Goal: Task Accomplishment & Management: Complete application form

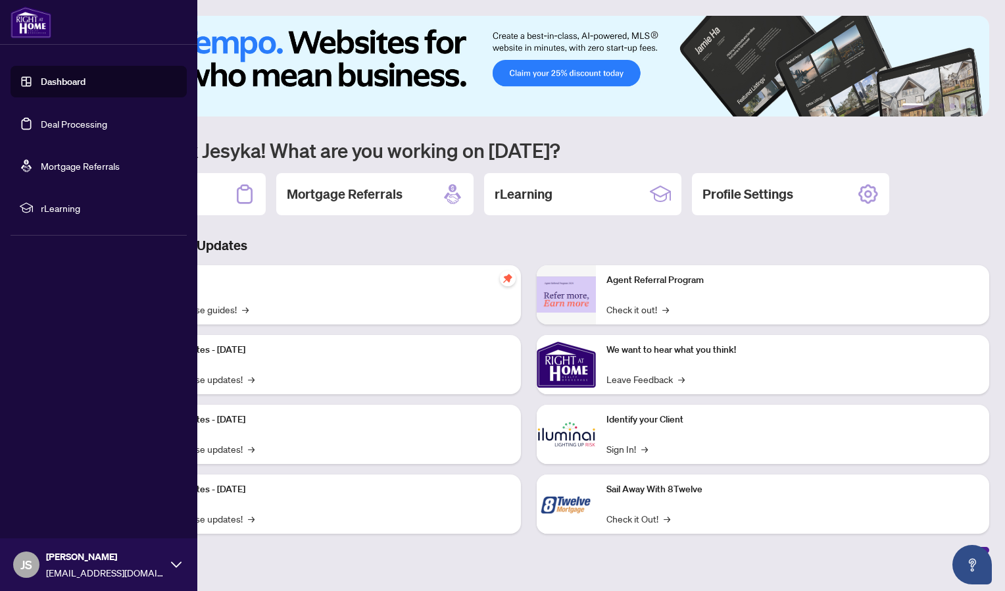
click at [41, 118] on link "Deal Processing" at bounding box center [74, 124] width 66 height 12
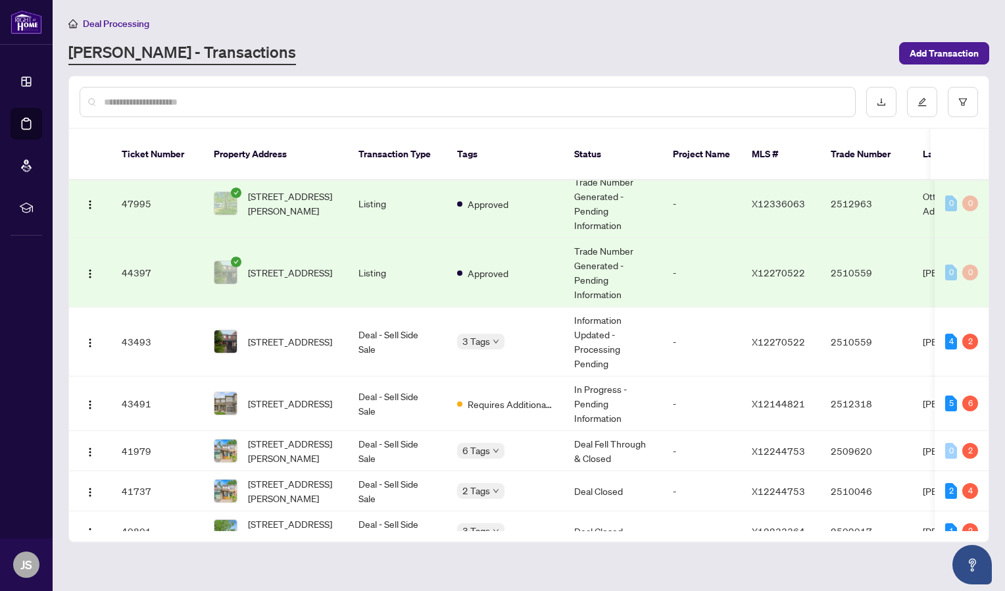
scroll to position [249, 0]
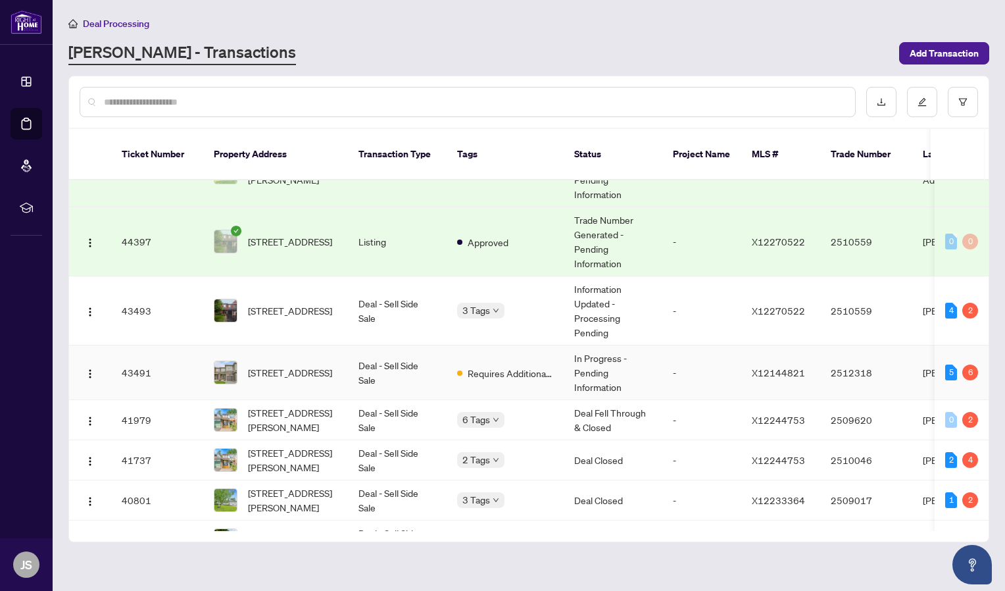
click at [426, 350] on td "Deal - Sell Side Sale" at bounding box center [397, 372] width 99 height 55
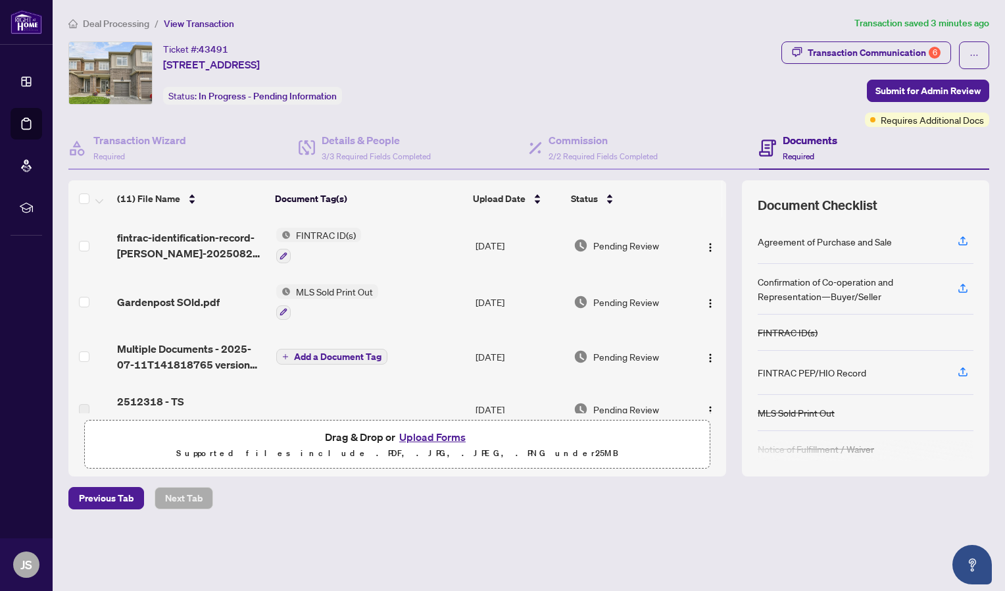
click at [432, 437] on button "Upload Forms" at bounding box center [432, 436] width 74 height 17
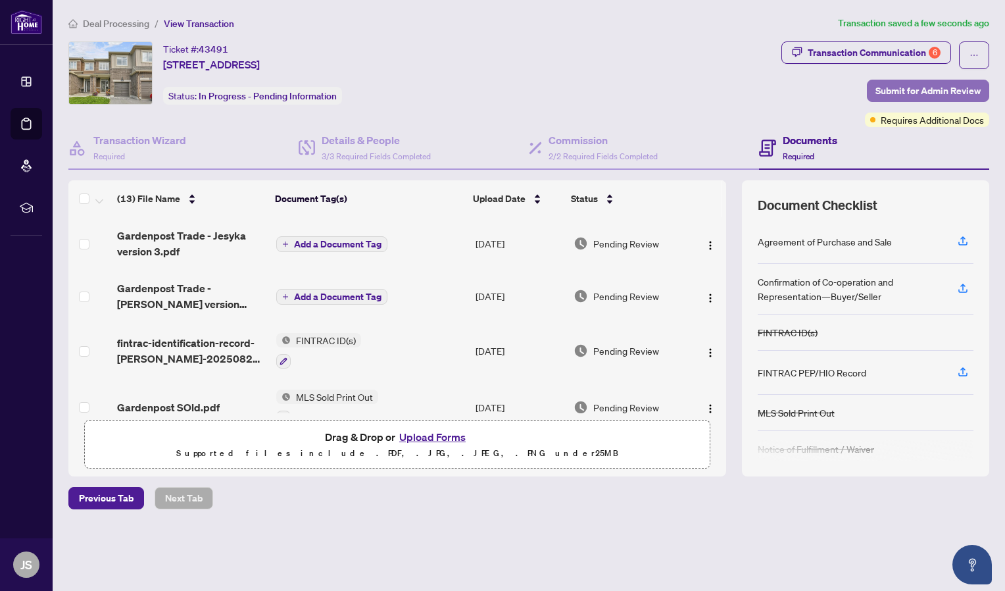
click at [928, 83] on span "Submit for Admin Review" at bounding box center [928, 90] width 105 height 21
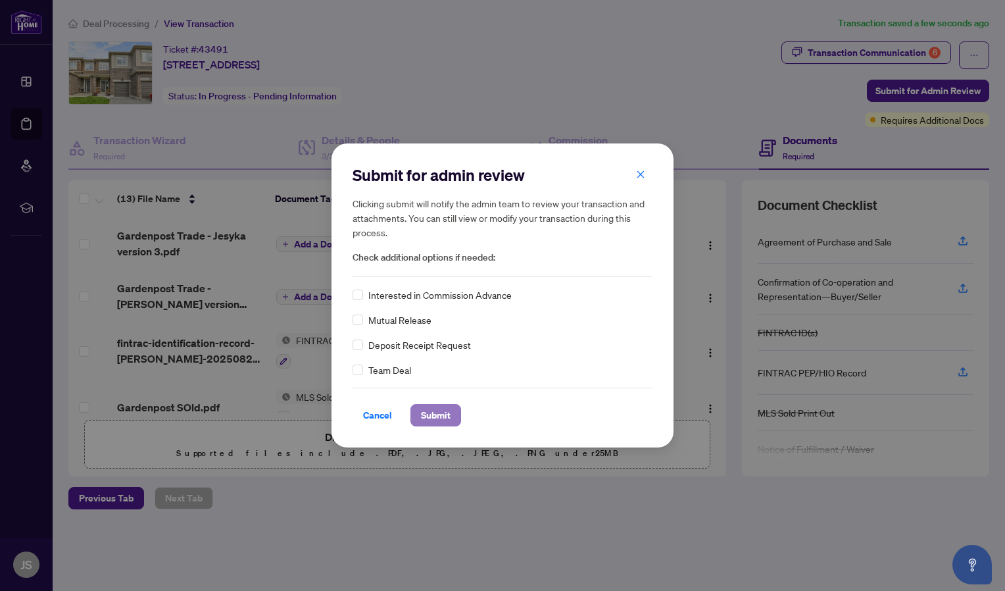
click at [441, 407] on span "Submit" at bounding box center [436, 415] width 30 height 21
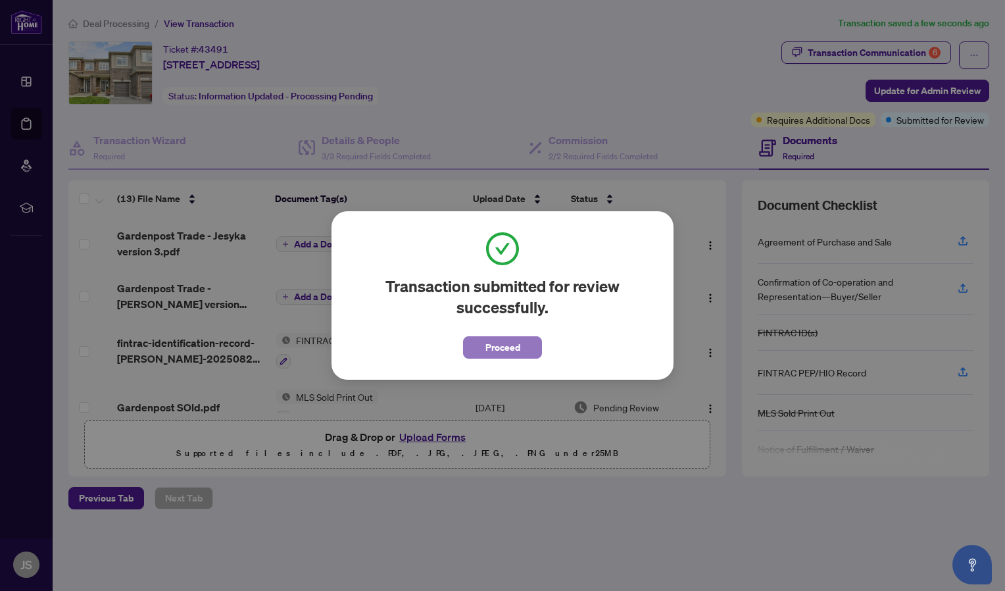
click at [512, 353] on span "Proceed" at bounding box center [502, 347] width 35 height 21
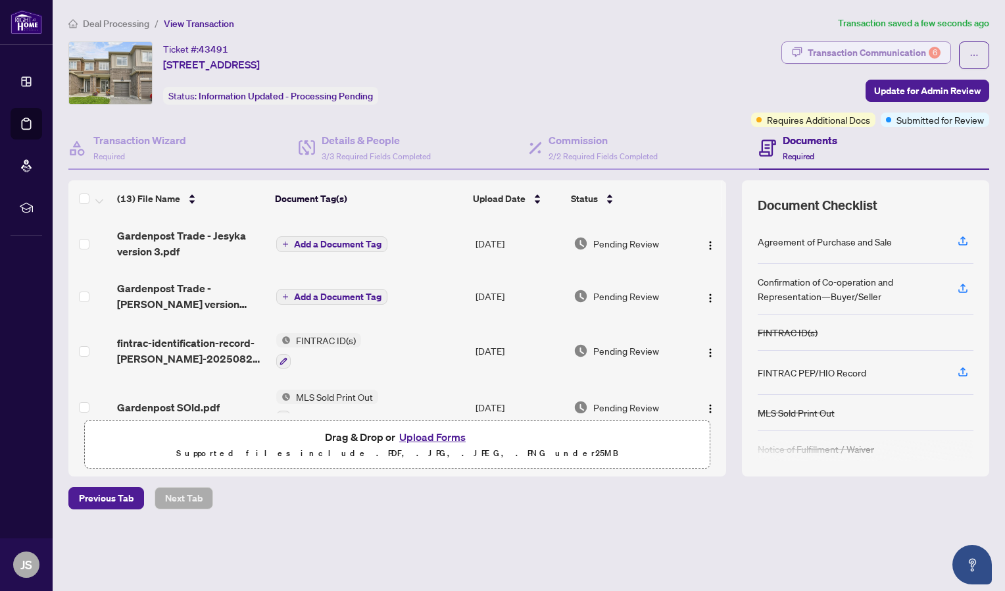
click at [846, 57] on div "Transaction Communication 6" at bounding box center [874, 52] width 133 height 21
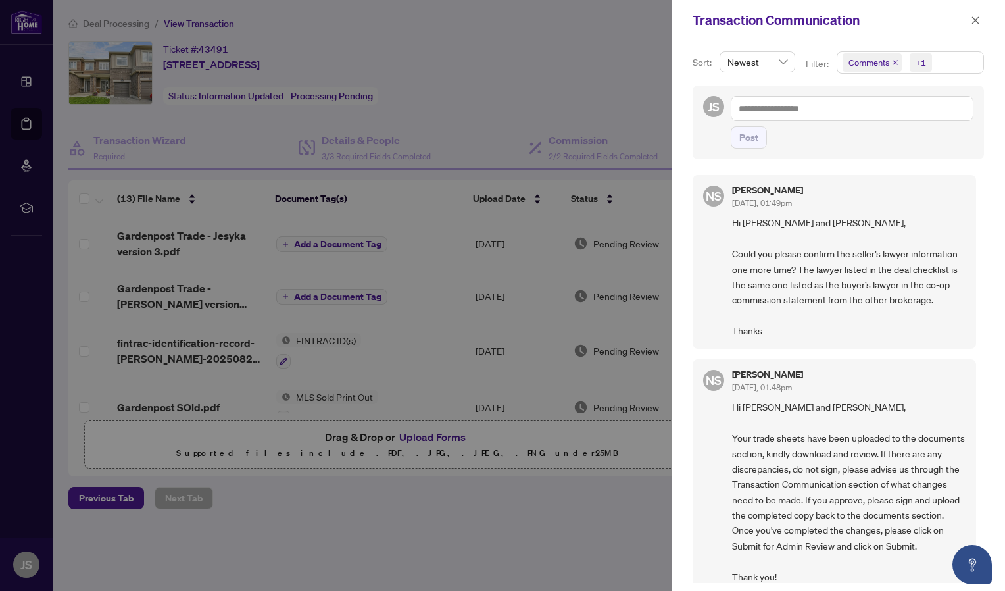
click at [604, 159] on div at bounding box center [502, 295] width 1005 height 591
click at [772, 57] on span "Newest" at bounding box center [758, 62] width 60 height 20
click at [762, 115] on div "Oldest" at bounding box center [756, 109] width 53 height 14
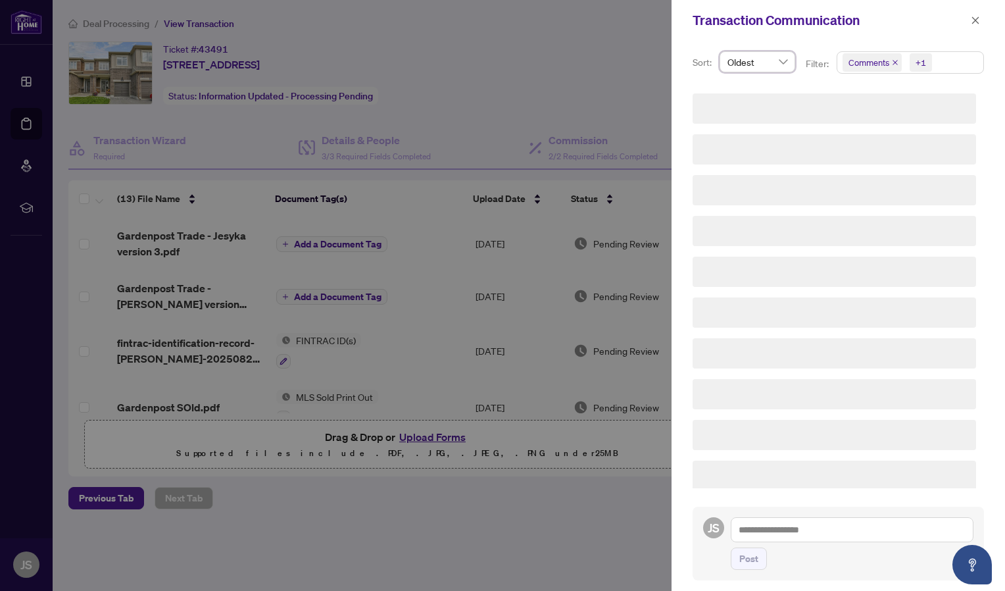
scroll to position [2127, 0]
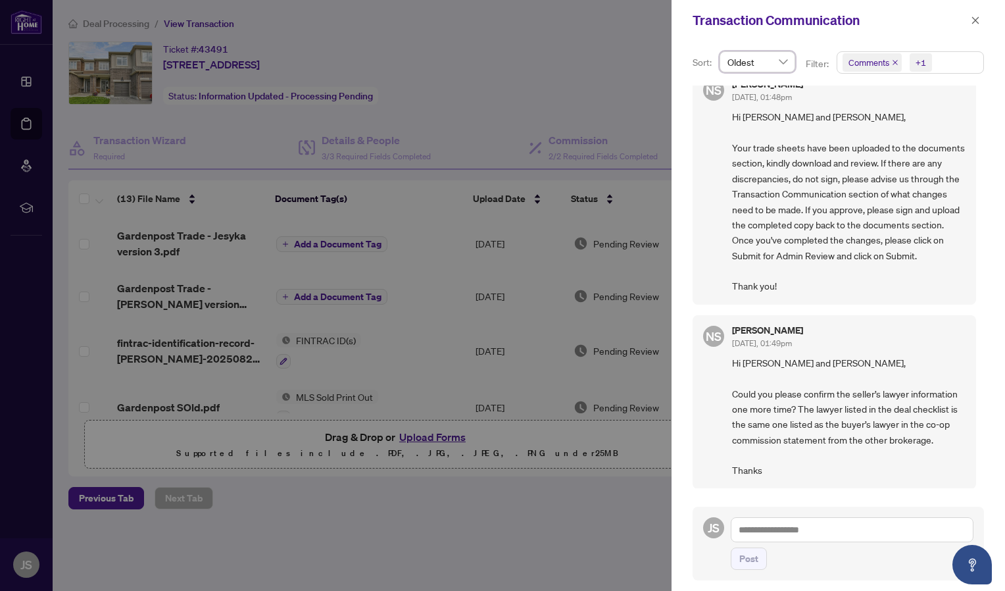
click at [534, 253] on div at bounding box center [502, 295] width 1005 height 591
click at [974, 24] on icon "close" at bounding box center [975, 20] width 9 height 9
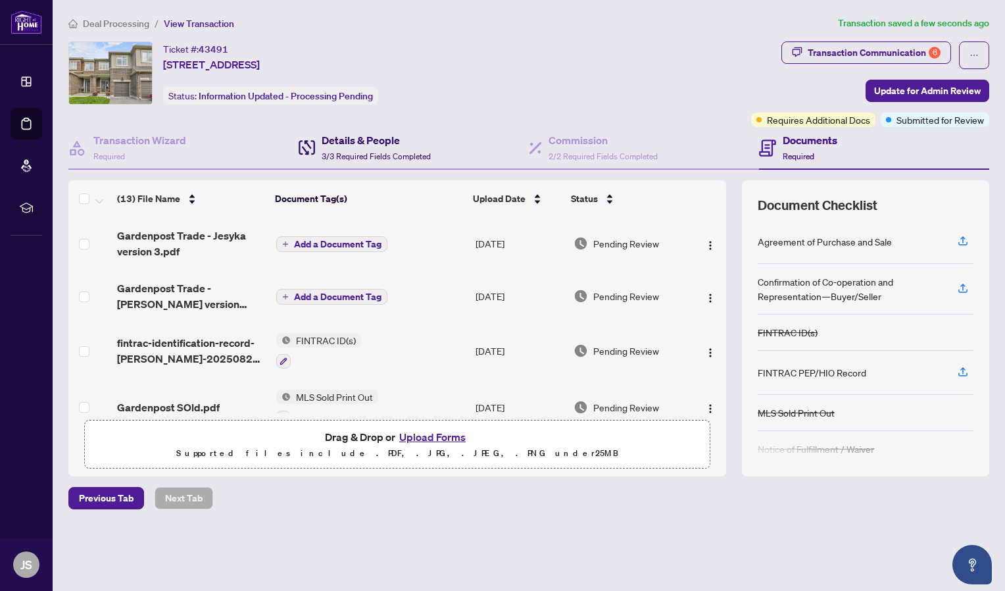
click at [414, 155] on span "3/3 Required Fields Completed" at bounding box center [376, 156] width 109 height 10
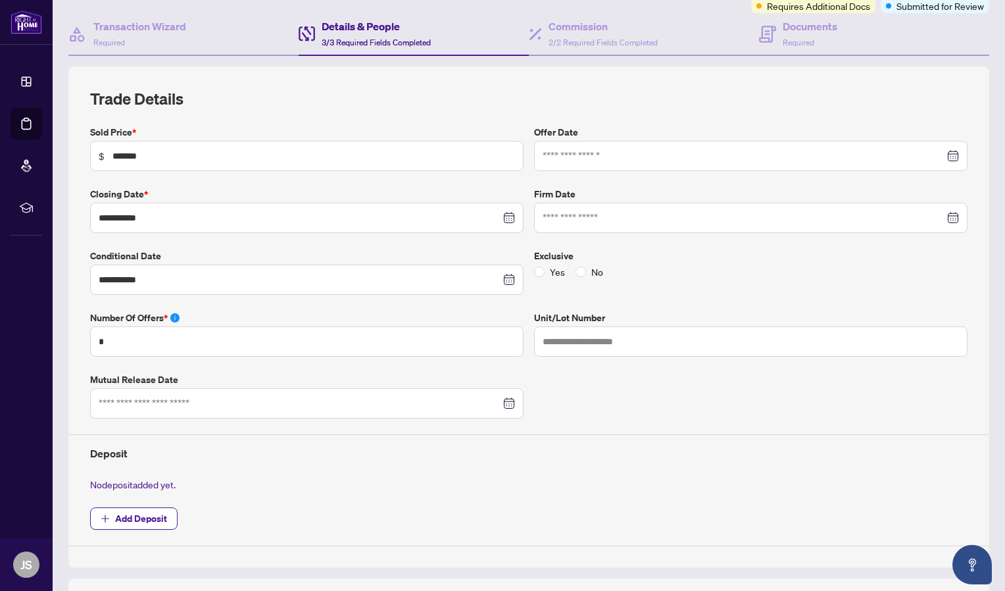
scroll to position [112, 0]
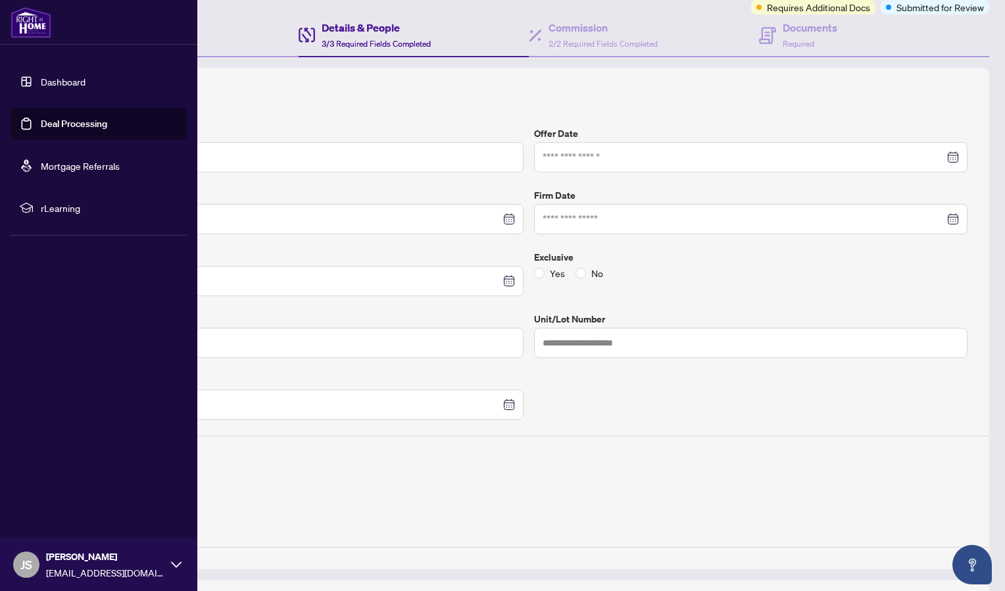
click at [41, 87] on link "Dashboard" at bounding box center [63, 82] width 45 height 12
